Goal: Transaction & Acquisition: Purchase product/service

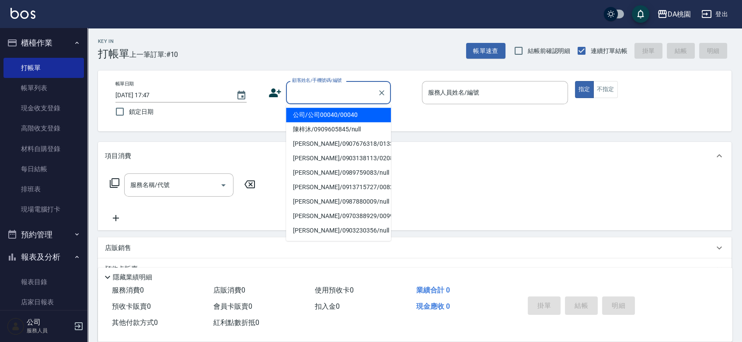
click at [318, 87] on input "顧客姓名/手機號碼/編號" at bounding box center [332, 92] width 84 height 15
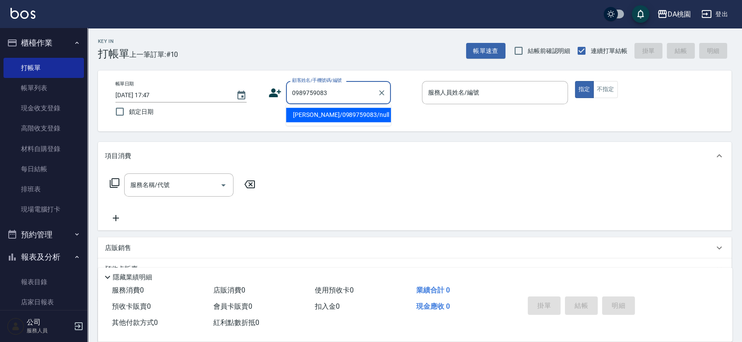
type input "[PERSON_NAME]/0989759083/null"
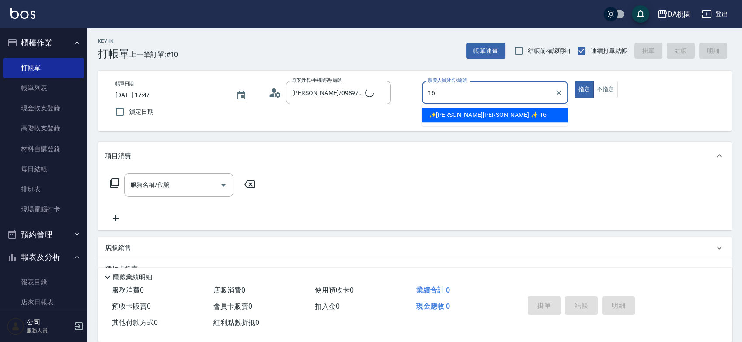
type input "✨GARY蓋瑞 ✨-16"
type button "true"
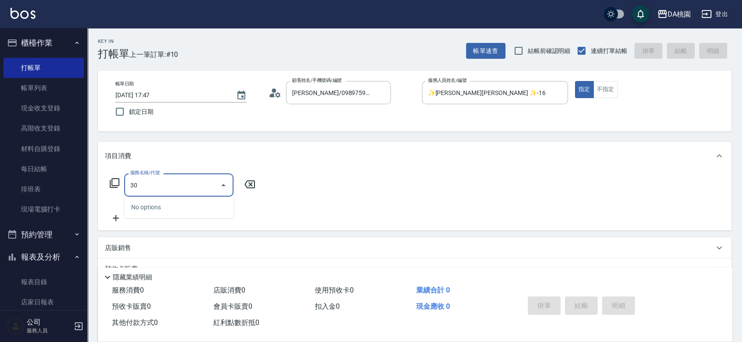
type input "303"
type input "30"
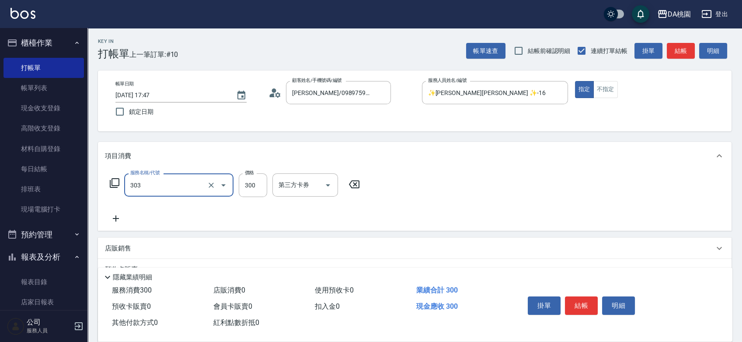
type input "A級剪髮(303)"
type input "5"
type input "0"
type input "50"
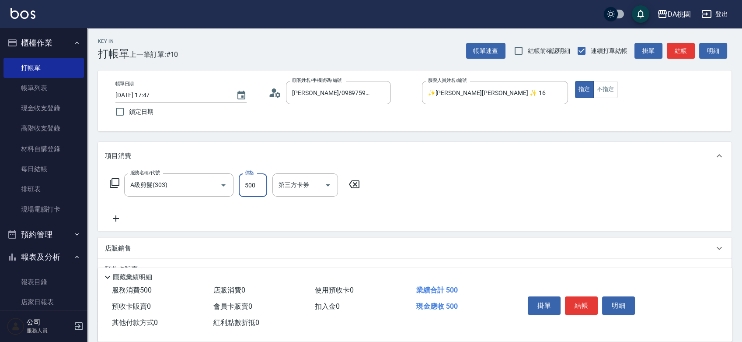
type input "500"
click at [589, 301] on button "結帳" at bounding box center [581, 305] width 33 height 18
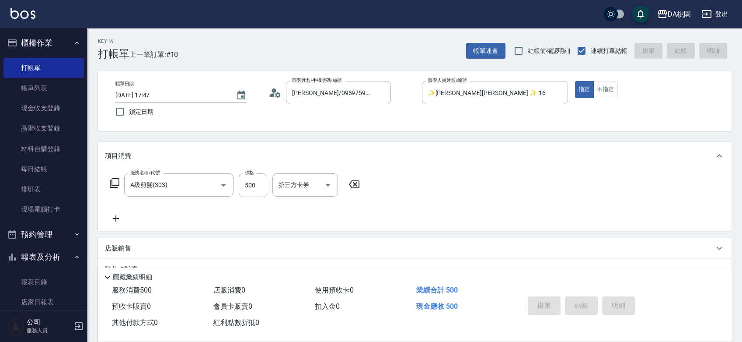
type input "2025/09/10 18:54"
type input "0"
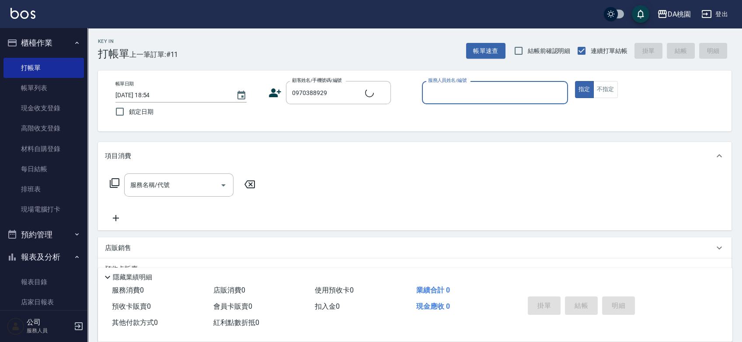
type input "郭惜溫/0970388929/00994"
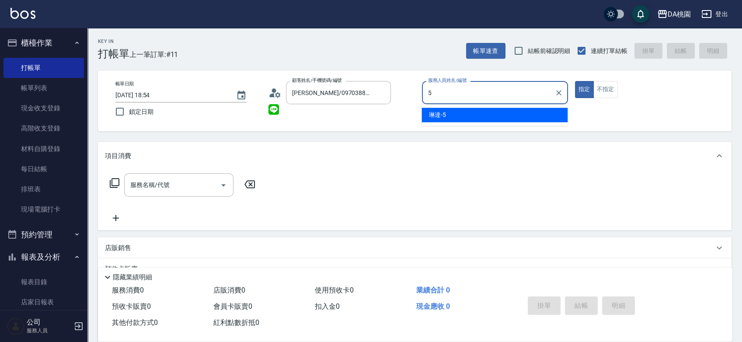
type input "琳達-5"
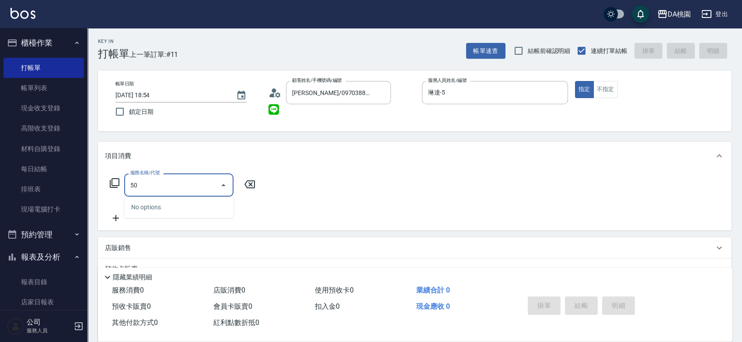
type input "508"
type input "30"
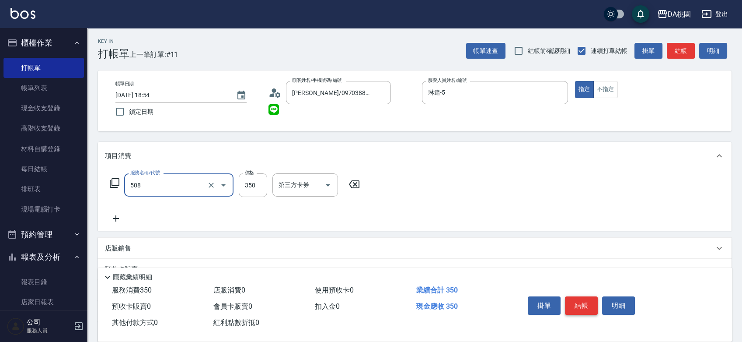
type input "精油舒壓洗髮(508)"
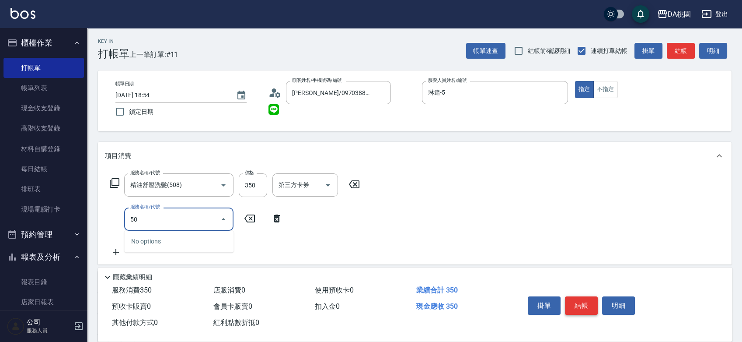
type input "504"
type input "40"
type input "潤絲(互助)(504)"
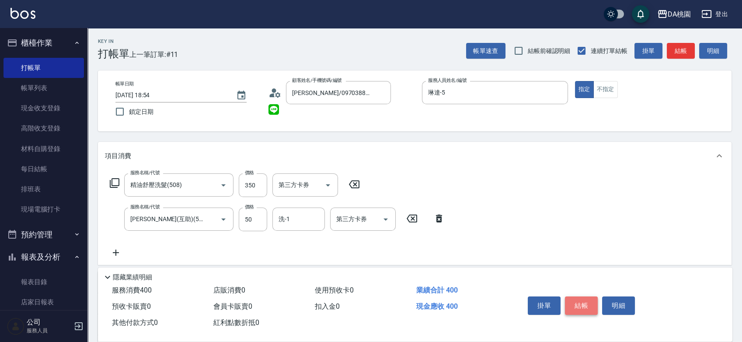
click at [583, 307] on button "結帳" at bounding box center [581, 305] width 33 height 18
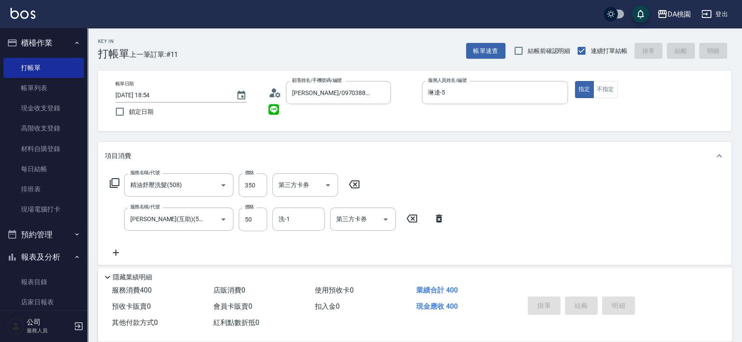
type input "2025/09/10 18:55"
type input "0"
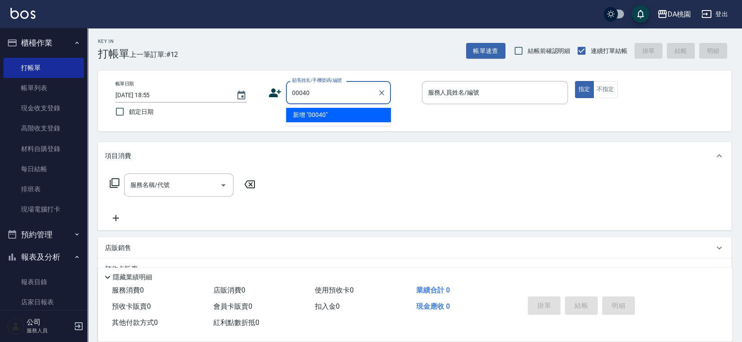
type input "00040"
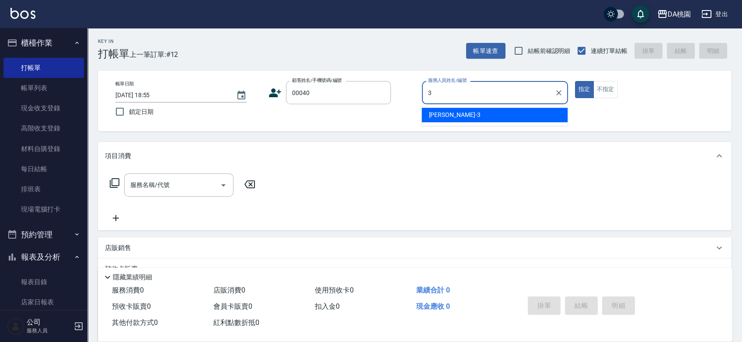
type input "愛莉絲-3"
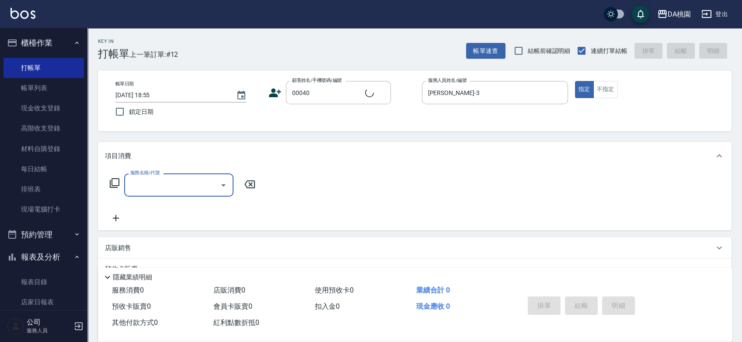
type input "公司/公司00040/00040"
type input "3"
type input "500"
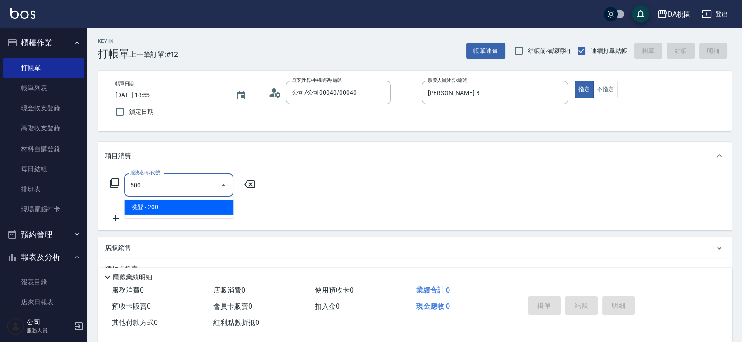
type input "20"
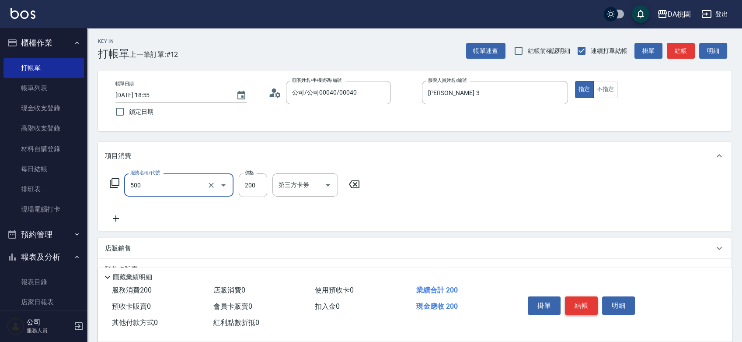
type input "洗髮(500)"
type input "1"
type input "0"
type input "100"
type input "10"
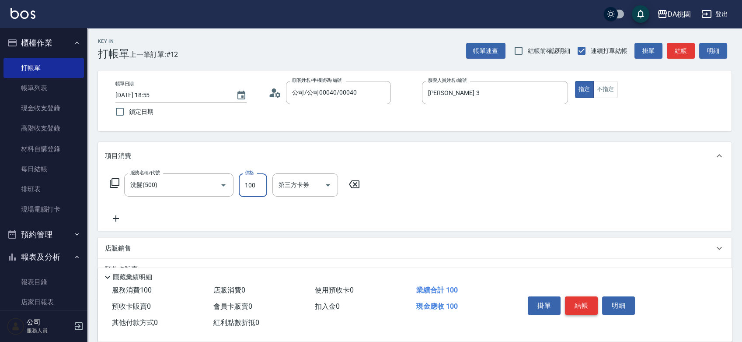
type input "100"
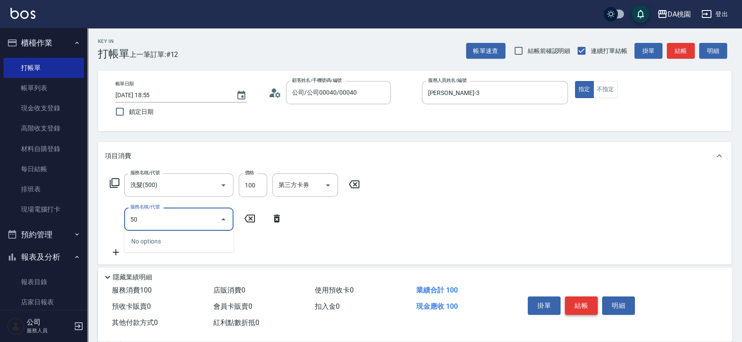
type input "500"
type input "30"
type input "洗髮(500)"
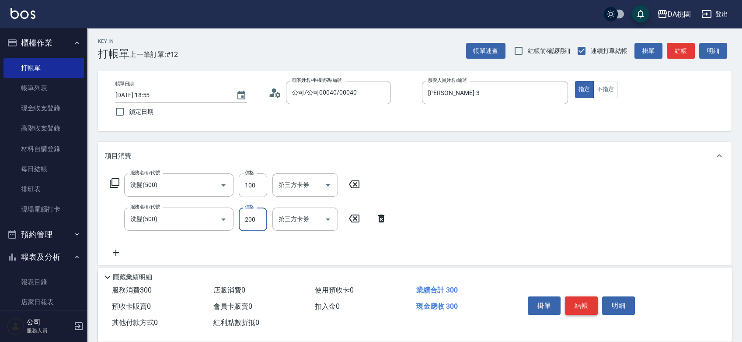
type input "1"
type input "10"
type input "100"
type input "20"
type input "100"
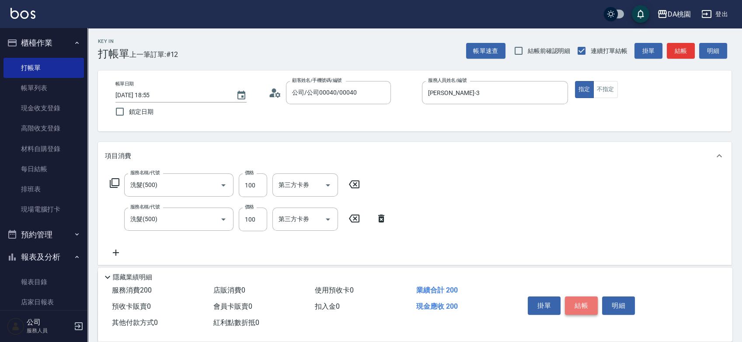
click at [583, 307] on button "結帳" at bounding box center [581, 305] width 33 height 18
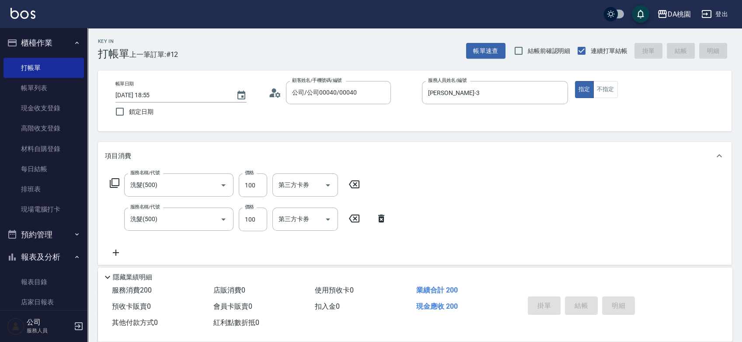
type input "0"
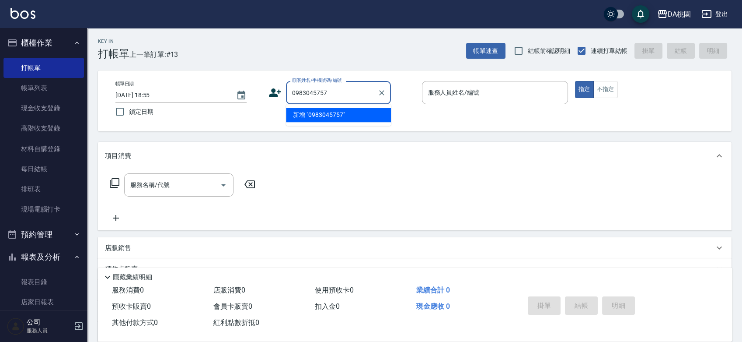
type input "0983045757"
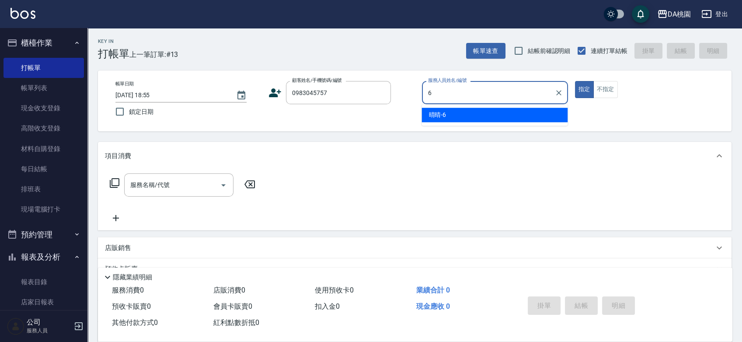
type input "晴晴-6"
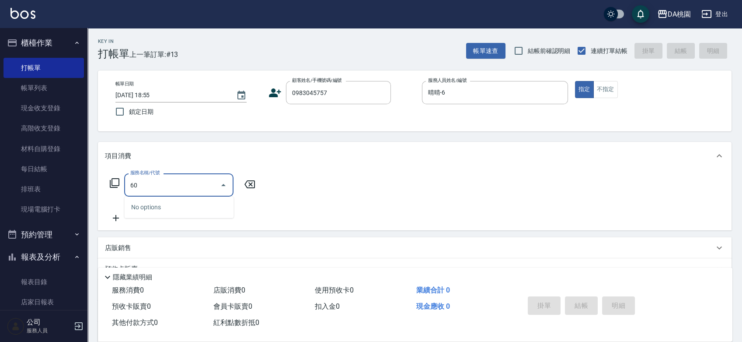
type input "608"
type input "120"
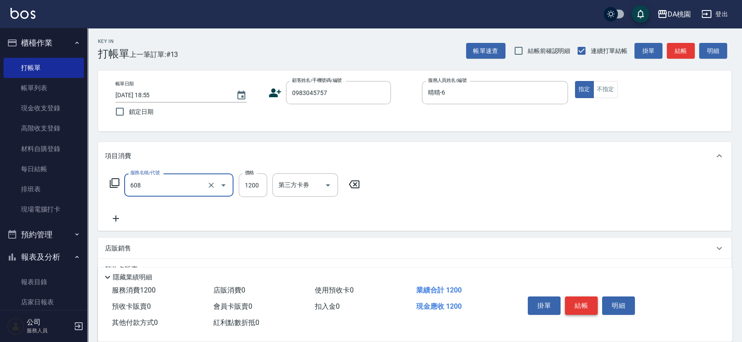
type input "鱗脂質護髮(608)"
type input "2"
type input "0"
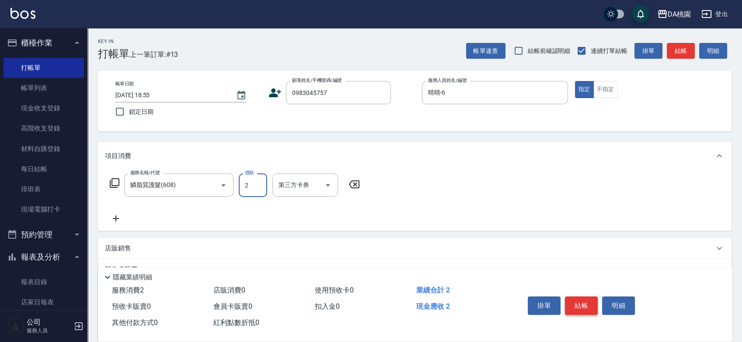
type input "20"
type input "200"
type input "2000"
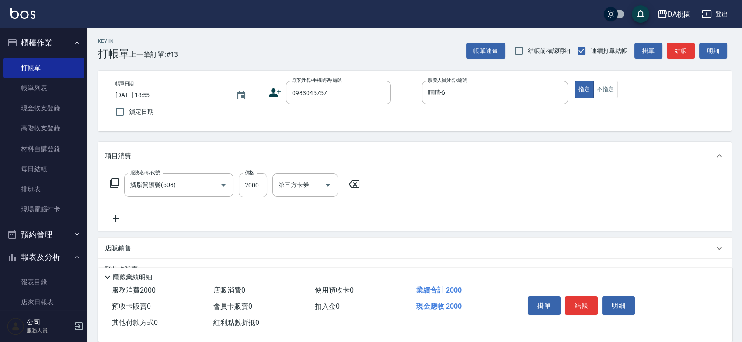
click at [117, 181] on icon at bounding box center [114, 183] width 10 height 10
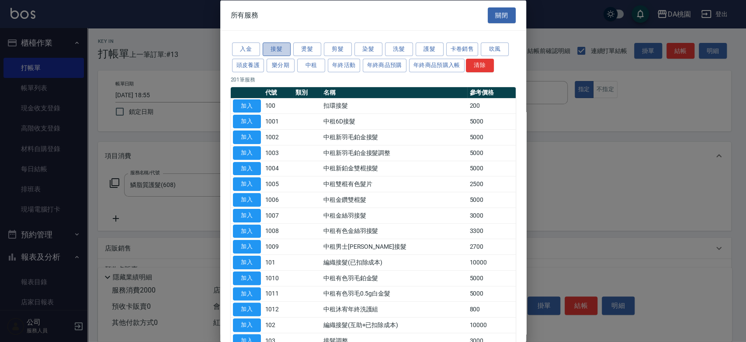
click at [275, 50] on button "接髮" at bounding box center [277, 49] width 28 height 14
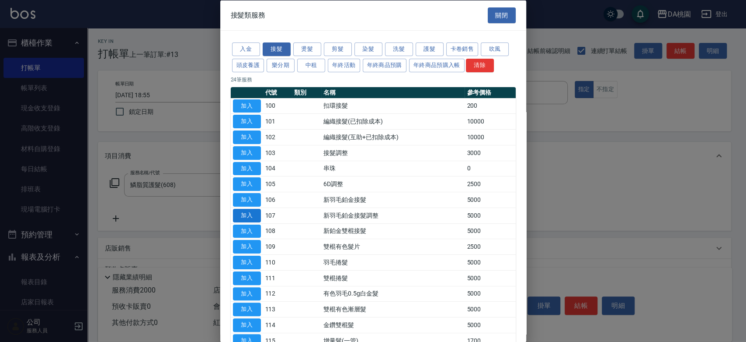
click at [253, 213] on button "加入" at bounding box center [247, 215] width 28 height 14
type input "700"
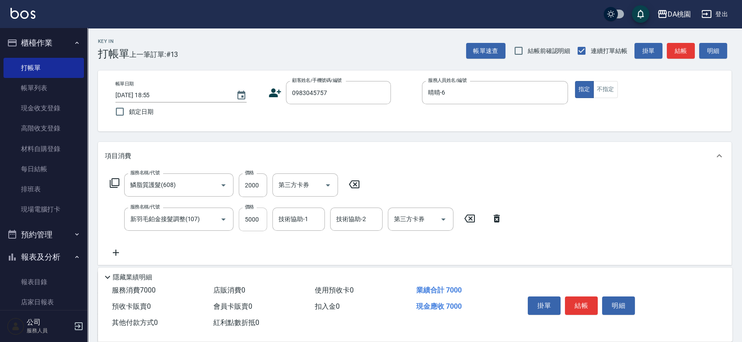
click at [253, 215] on input "5000" at bounding box center [253, 219] width 28 height 24
type input "3"
type input "200"
type input "350"
type input "230"
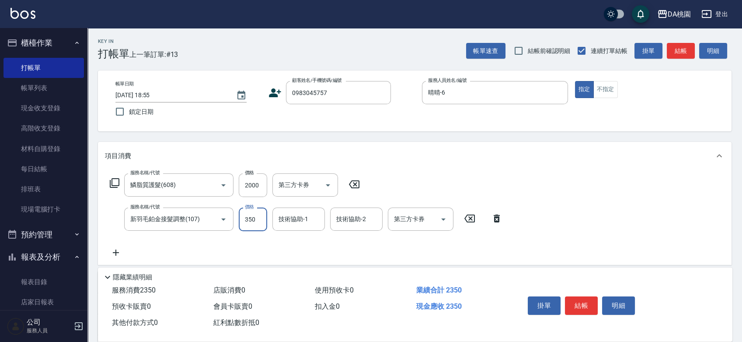
type input "3500"
type input "550"
type input "3500"
click at [574, 303] on button "結帳" at bounding box center [581, 305] width 33 height 18
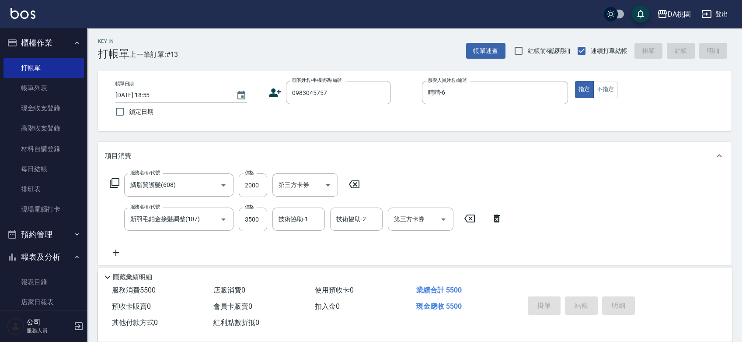
type input "2025/09/10 18:56"
type input "0"
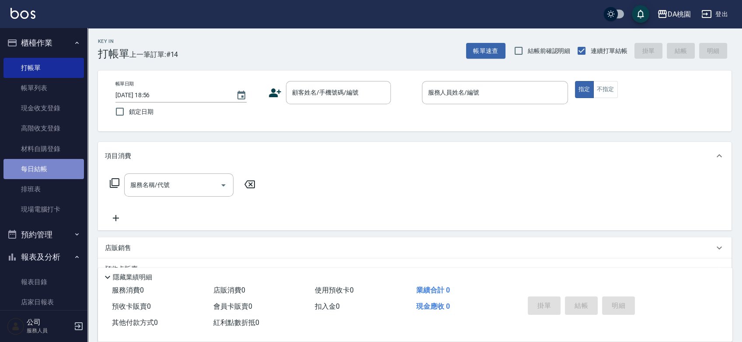
click at [46, 163] on link "每日結帳" at bounding box center [43, 169] width 80 height 20
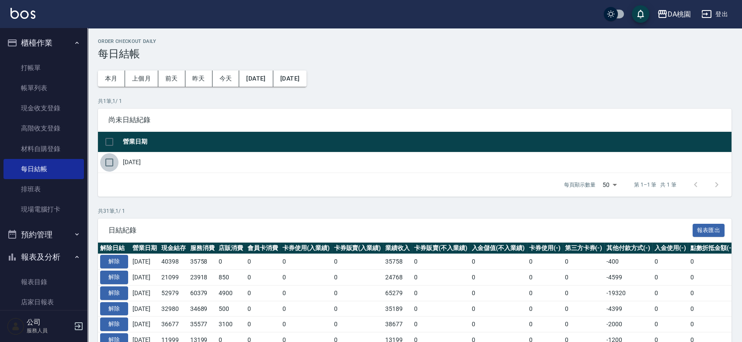
click at [107, 165] on input "checkbox" at bounding box center [109, 162] width 18 height 18
checkbox input "true"
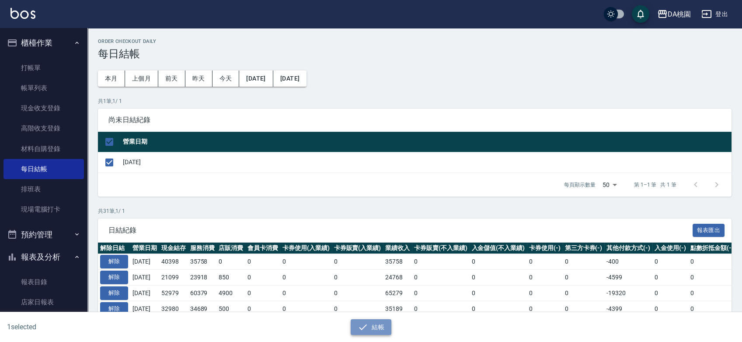
click at [374, 328] on button "結帳" at bounding box center [371, 327] width 41 height 16
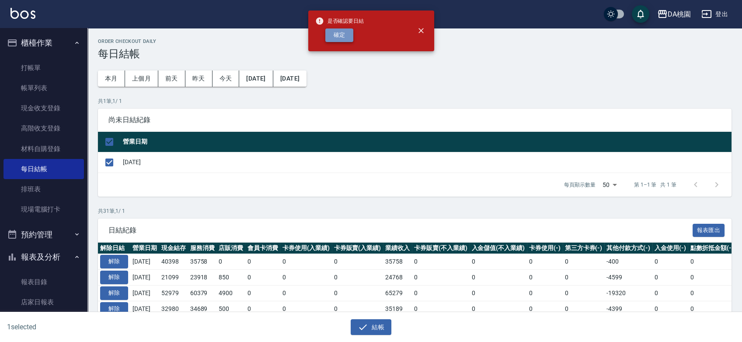
click at [341, 31] on button "確定" at bounding box center [339, 35] width 28 height 14
checkbox input "false"
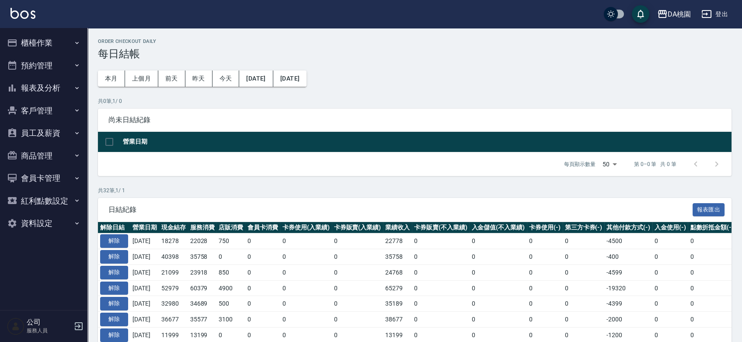
click at [49, 84] on button "報表及分析" at bounding box center [43, 88] width 80 height 23
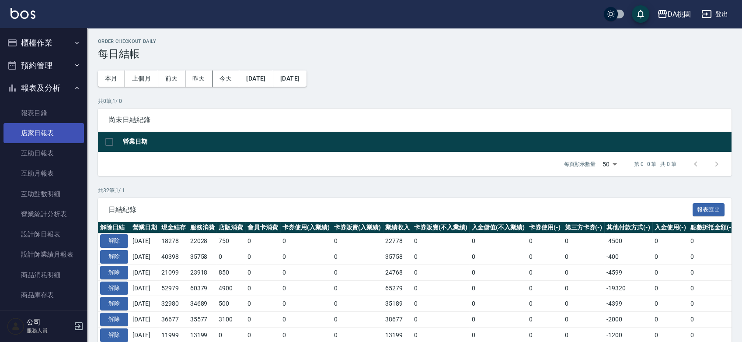
click at [39, 131] on link "店家日報表" at bounding box center [43, 133] width 80 height 20
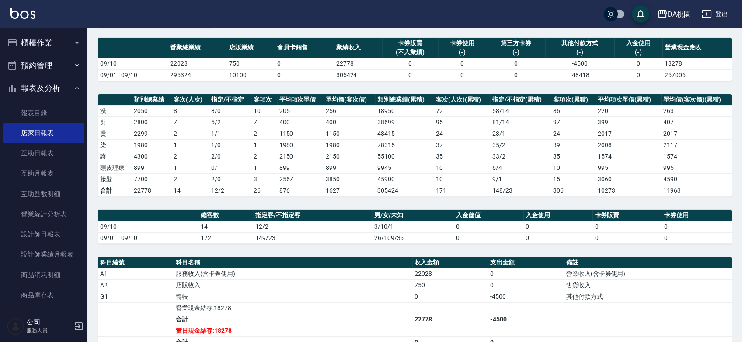
scroll to position [194, 0]
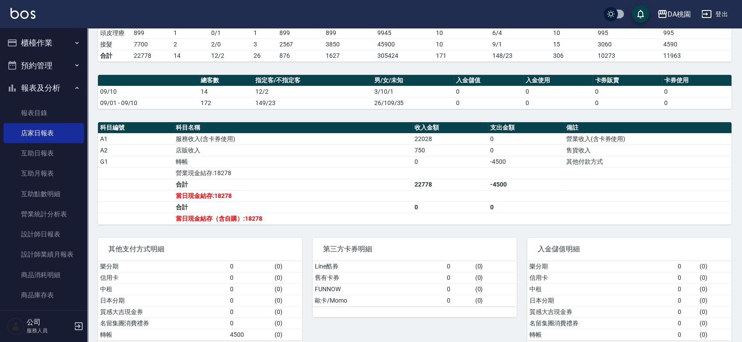
click at [34, 46] on button "櫃檯作業" at bounding box center [43, 42] width 80 height 23
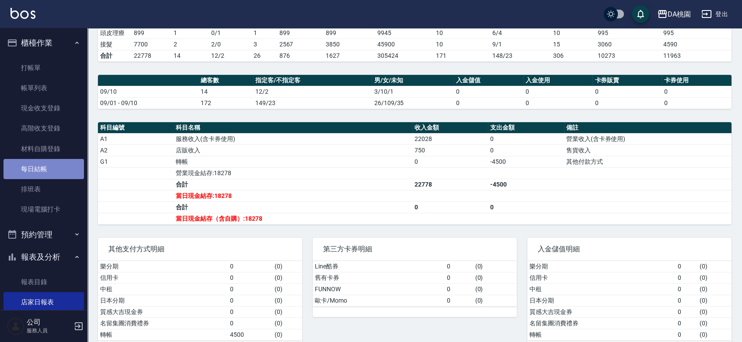
click at [54, 171] on link "每日結帳" at bounding box center [43, 169] width 80 height 20
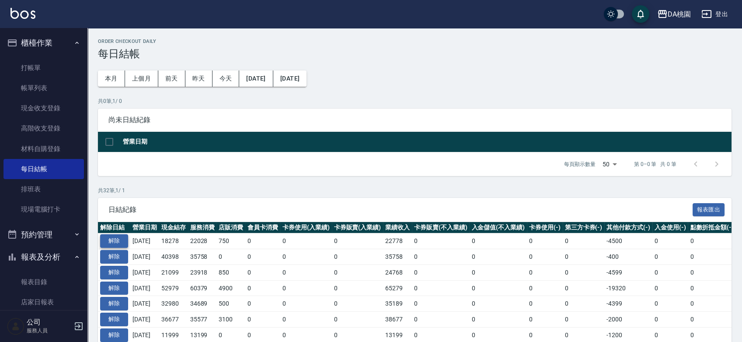
click at [110, 241] on button "解除" at bounding box center [114, 241] width 28 height 14
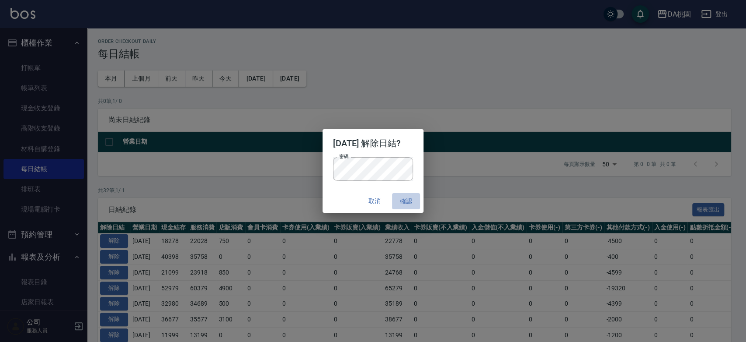
click at [410, 202] on button "確認" at bounding box center [406, 201] width 28 height 16
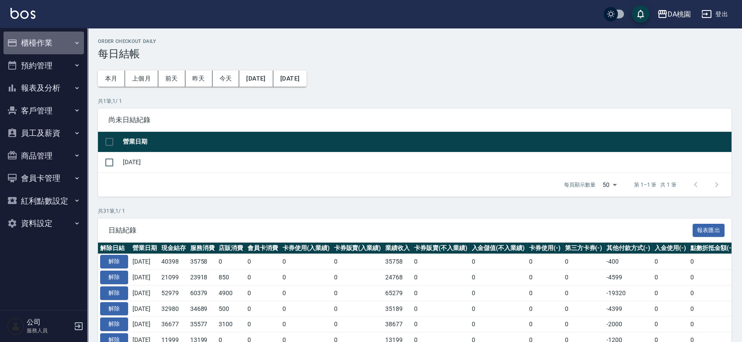
click at [47, 41] on button "櫃檯作業" at bounding box center [43, 42] width 80 height 23
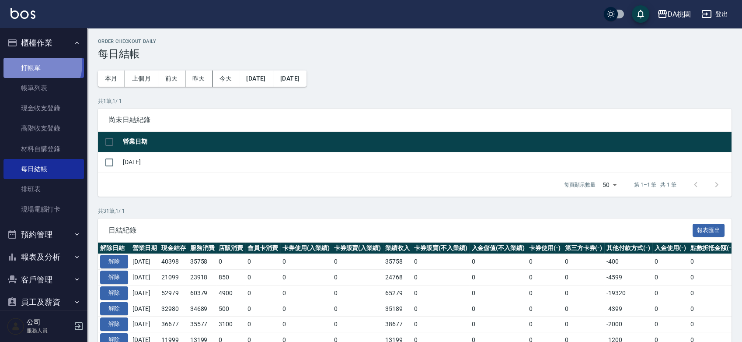
click at [39, 65] on link "打帳單" at bounding box center [43, 68] width 80 height 20
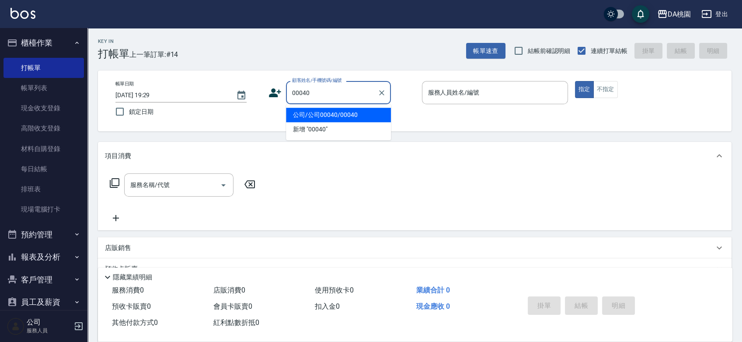
type input "公司/公司00040/00040"
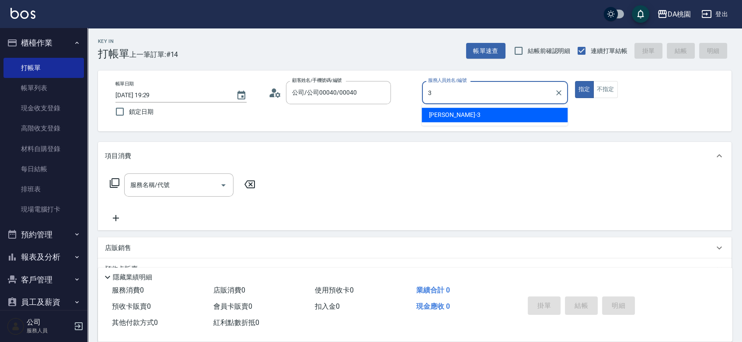
type input "[PERSON_NAME]-3"
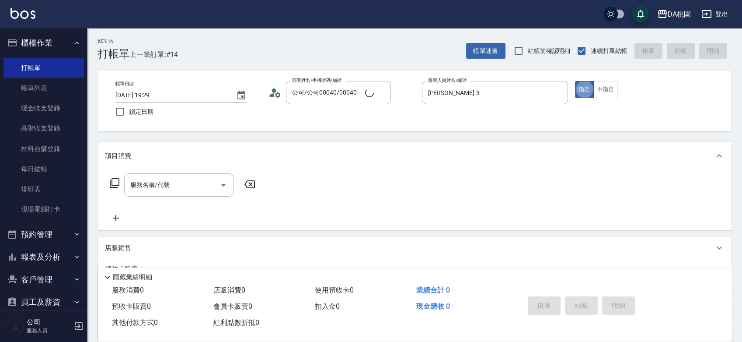
type button "true"
type input "401"
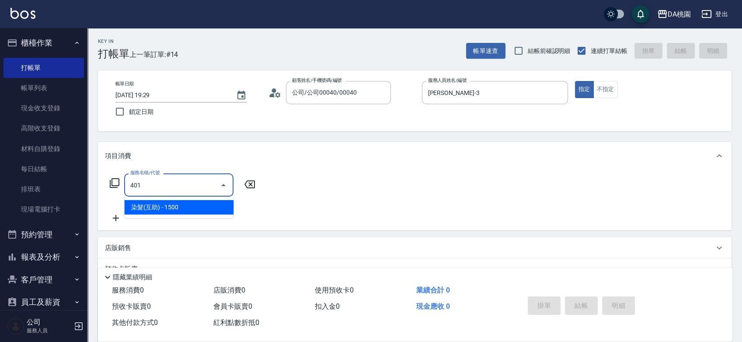
type input "150"
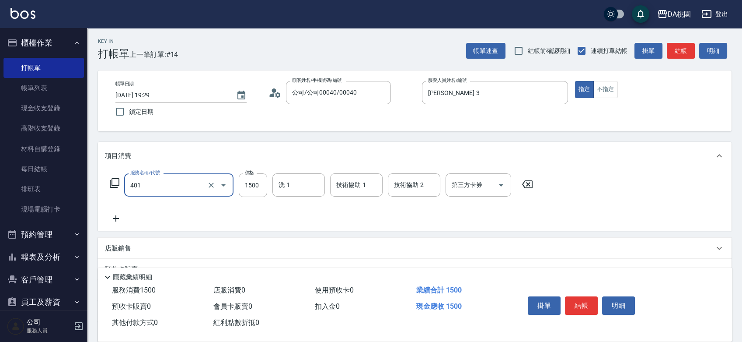
type input "染髮(互助)(401)"
type input "1"
type input "0"
type input "120"
type input "10"
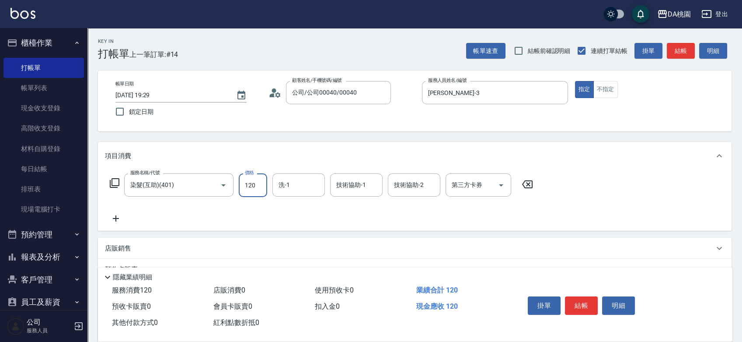
type input "1200"
type input "120"
type input "1200"
type input "C C-29"
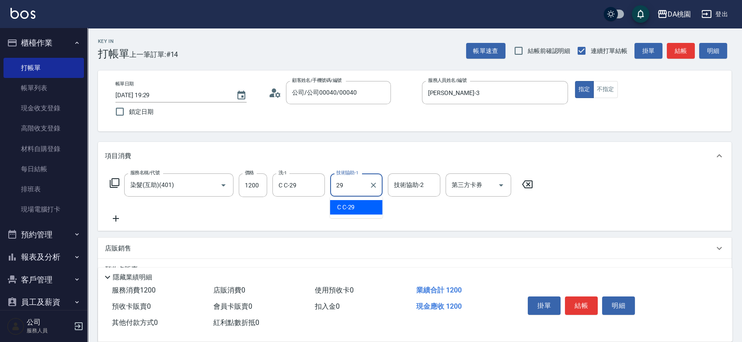
type input "C C-29"
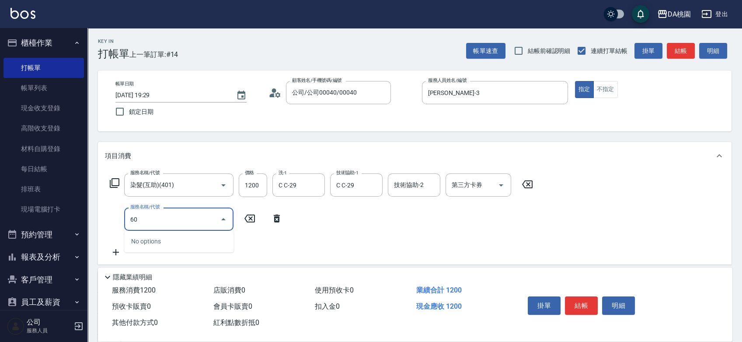
type input "609"
type input "240"
type input "鱗脂質護髮(互助)(609)"
type input "1"
type input "120"
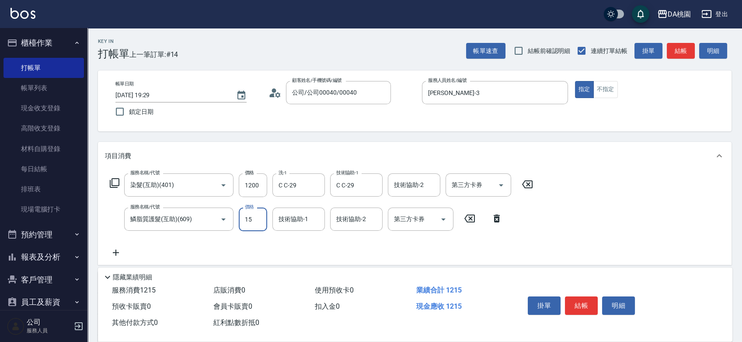
type input "150"
type input "130"
type input "1500"
type input "270"
type input "1500"
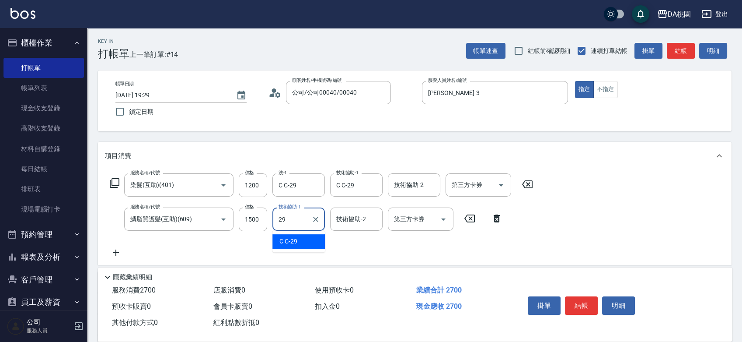
type input "C C-29"
click at [119, 182] on icon at bounding box center [115, 183] width 10 height 10
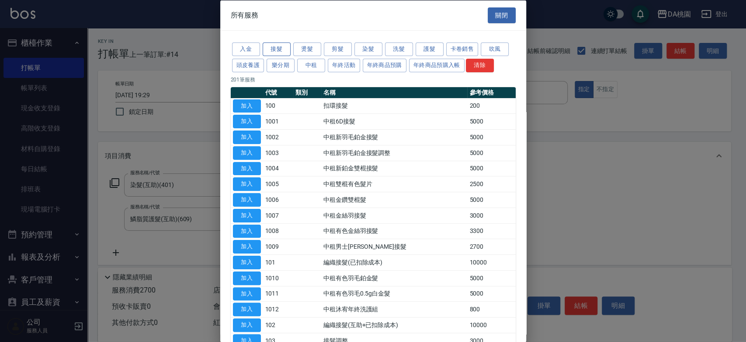
click at [278, 47] on button "接髮" at bounding box center [277, 49] width 28 height 14
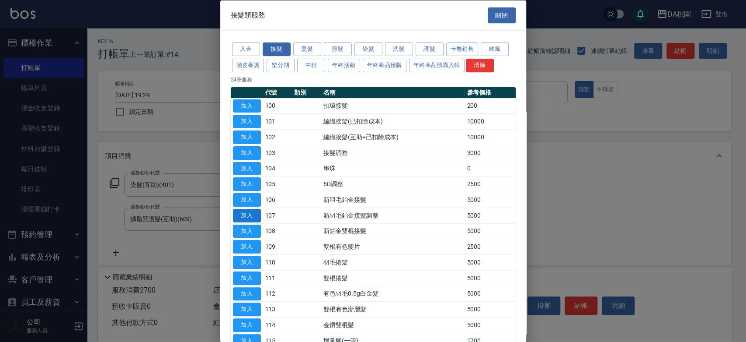
click at [255, 214] on button "加入" at bounding box center [247, 215] width 28 height 14
type input "770"
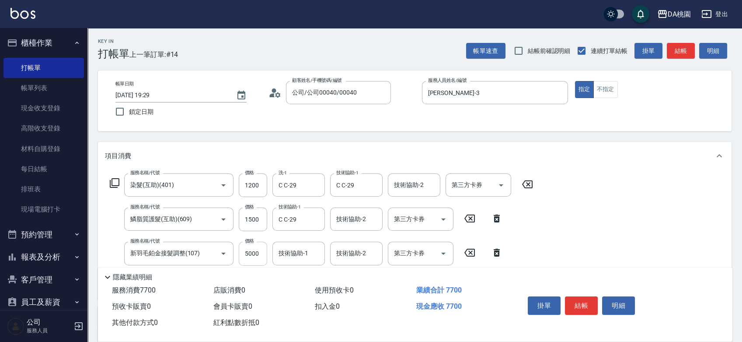
click at [252, 248] on input "5000" at bounding box center [253, 253] width 28 height 24
type input "1"
type input "270"
type input "150"
type input "280"
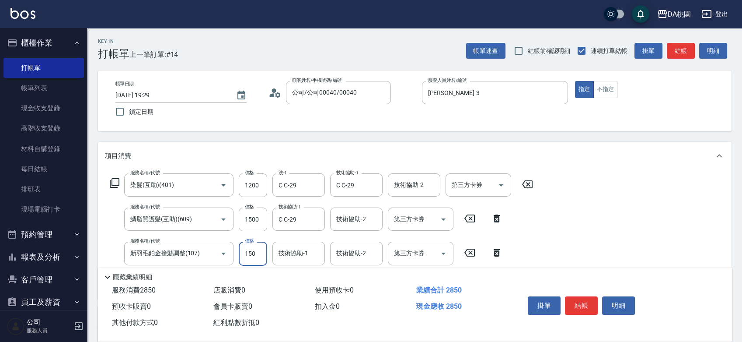
type input "1500"
type input "420"
type input "1500"
click at [119, 183] on icon at bounding box center [115, 183] width 10 height 10
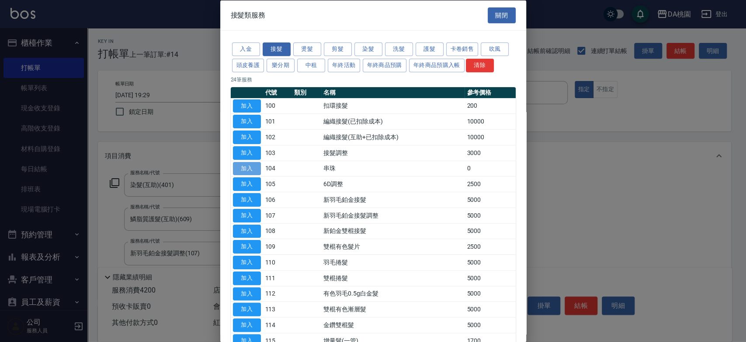
click at [251, 167] on button "加入" at bounding box center [247, 168] width 28 height 14
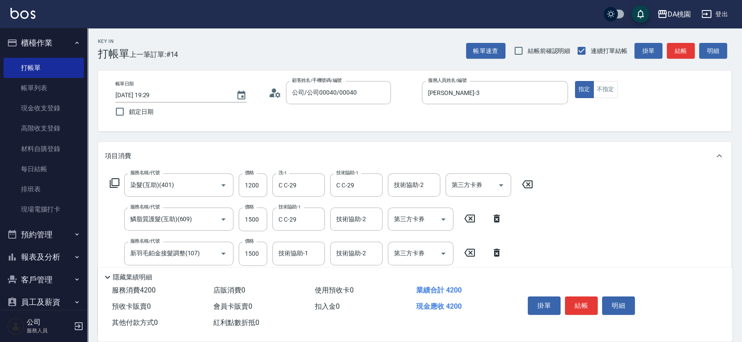
scroll to position [194, 0]
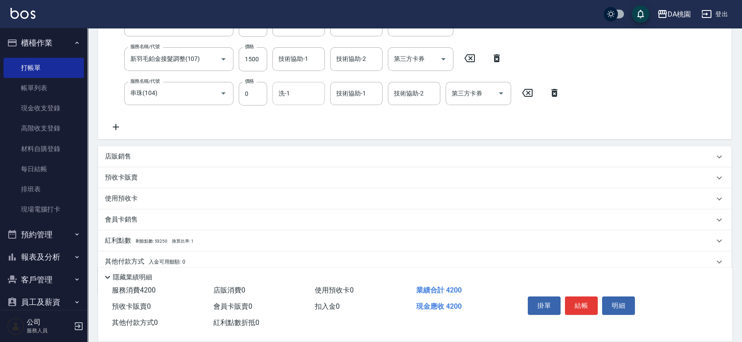
click at [288, 94] on input "洗-1" at bounding box center [298, 93] width 45 height 15
type input "C C-29"
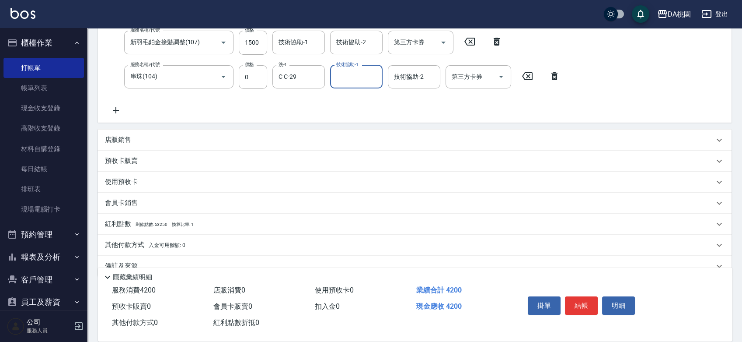
scroll to position [227, 0]
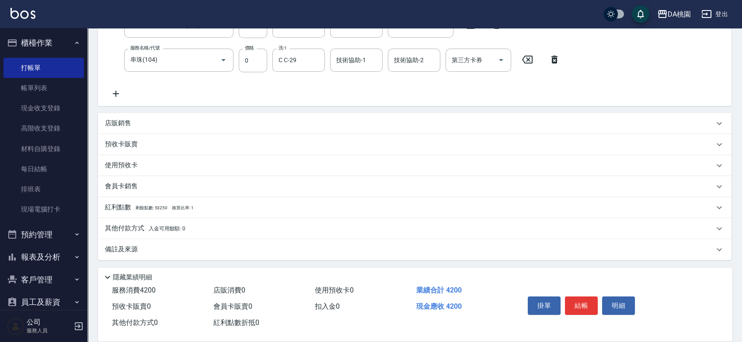
click at [192, 225] on div "其他付款方式 入金可用餘額: 0" at bounding box center [409, 228] width 609 height 10
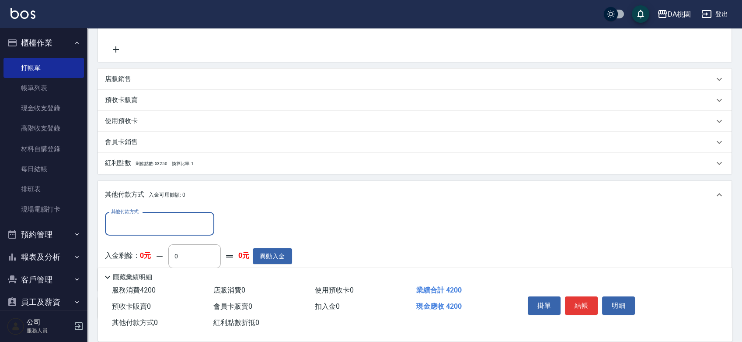
scroll to position [331, 0]
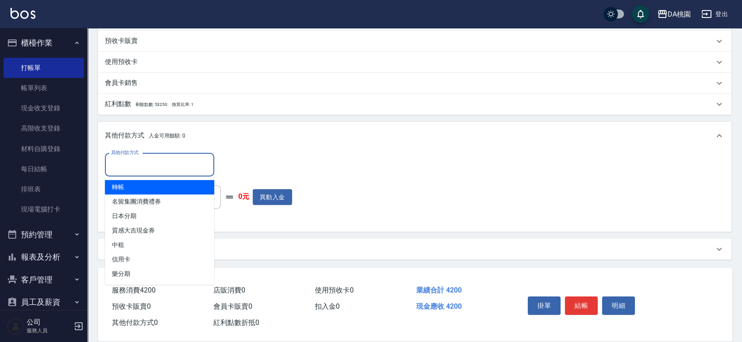
click at [163, 160] on input "其他付款方式" at bounding box center [159, 164] width 101 height 15
click at [143, 188] on span "轉帳" at bounding box center [159, 187] width 109 height 14
type input "轉帳"
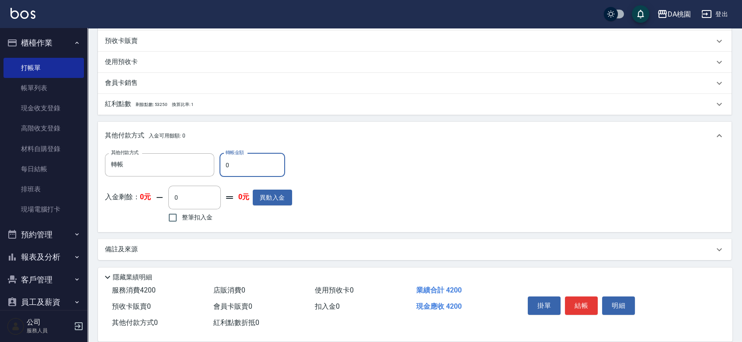
click at [223, 166] on input "0" at bounding box center [253, 165] width 66 height 24
type input "40"
type input "410"
type input "420"
type input "370"
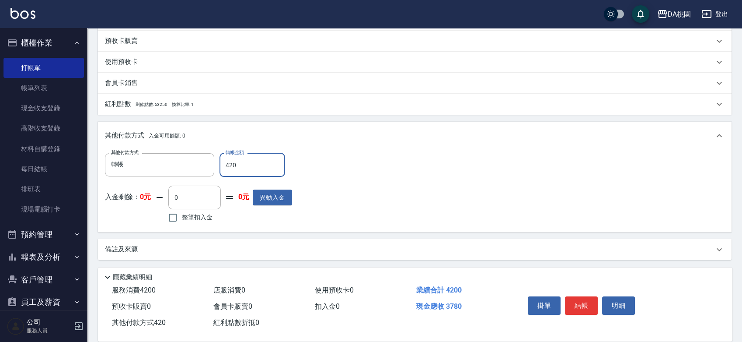
type input "4200"
type input "0"
type input "4200"
click at [585, 301] on button "結帳" at bounding box center [581, 305] width 33 height 18
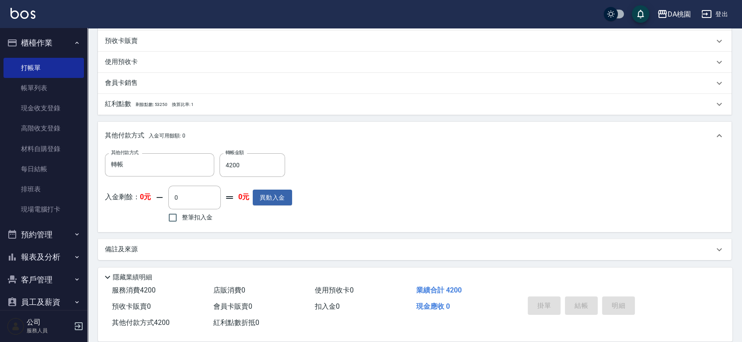
type input "2025/09/10 19:30"
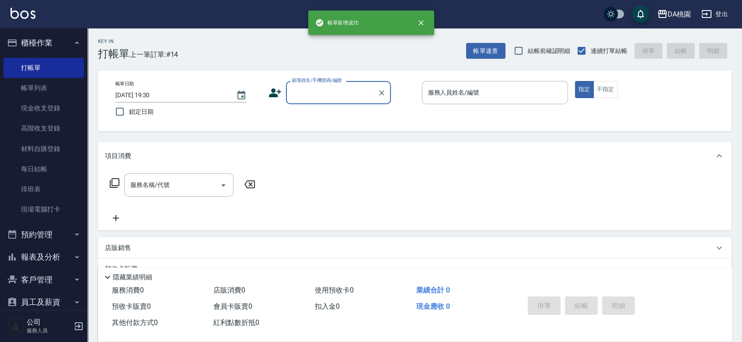
scroll to position [0, 0]
